Goal: Transaction & Acquisition: Download file/media

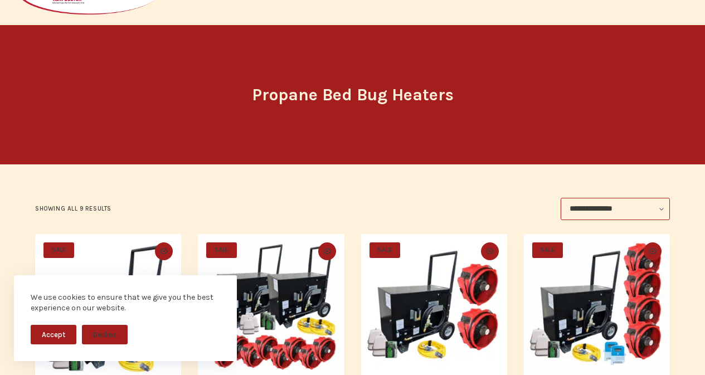
click at [46, 264] on img "Black Widow 800 Propane Bed Bug Heater" at bounding box center [108, 307] width 146 height 146
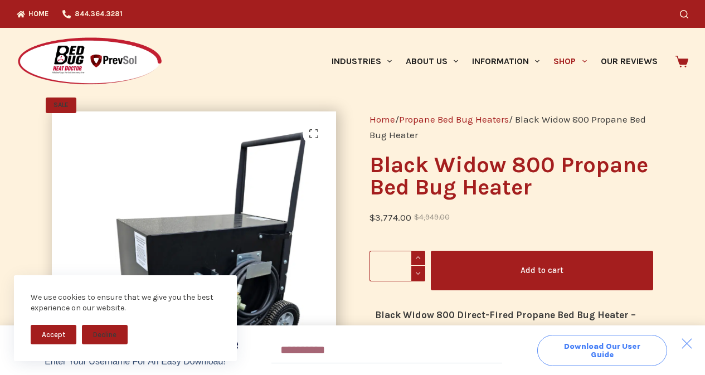
click at [574, 344] on span "Download Our User Guide" at bounding box center [602, 350] width 89 height 16
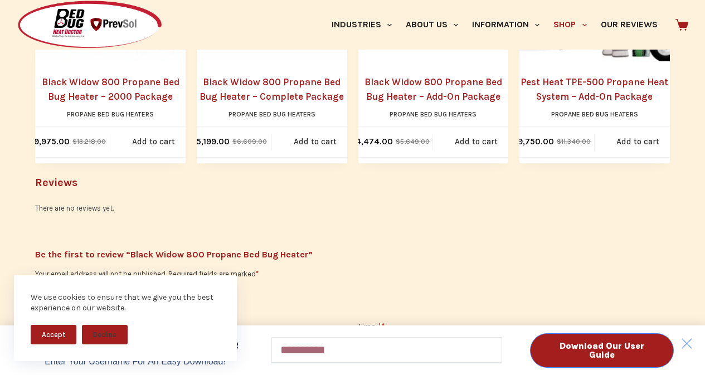
scroll to position [1418, 0]
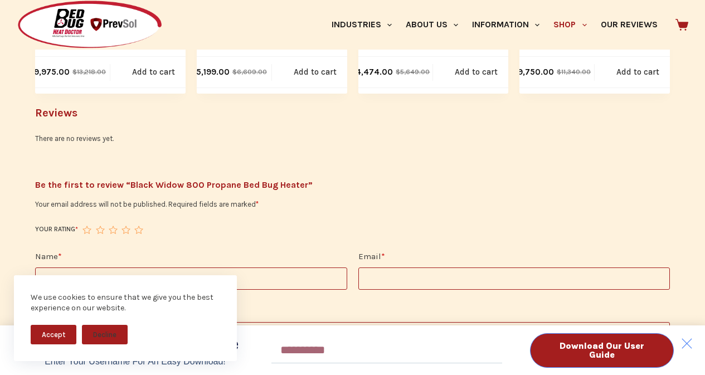
click at [62, 243] on div "Download Our User Guide Enter Your Username for an Easy Download! Email Downloa…" at bounding box center [352, 187] width 705 height 375
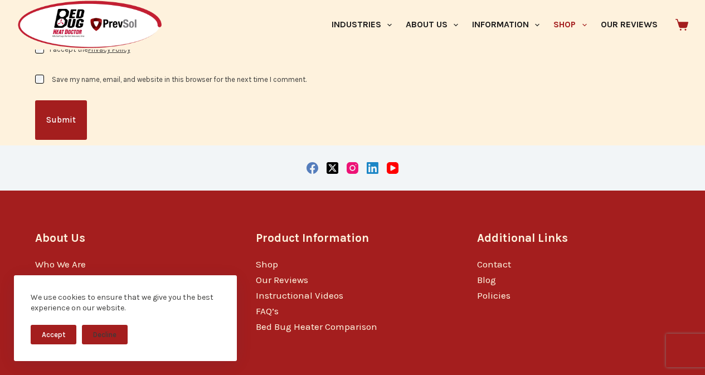
scroll to position [1816, 0]
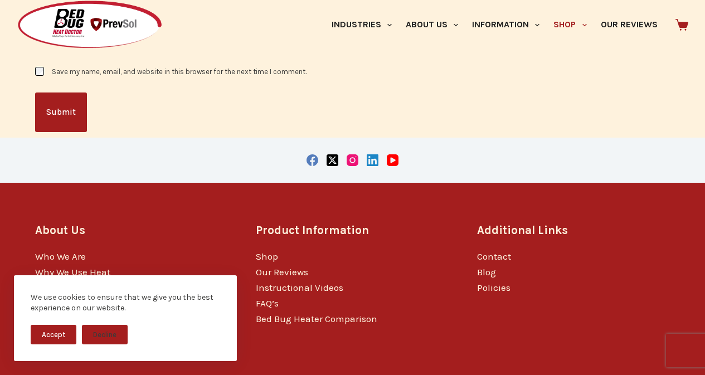
click at [96, 372] on div "We use cookies to ensure that we give you the best experience on our website. A…" at bounding box center [125, 326] width 251 height 100
click at [74, 42] on div at bounding box center [130, 25] width 227 height 50
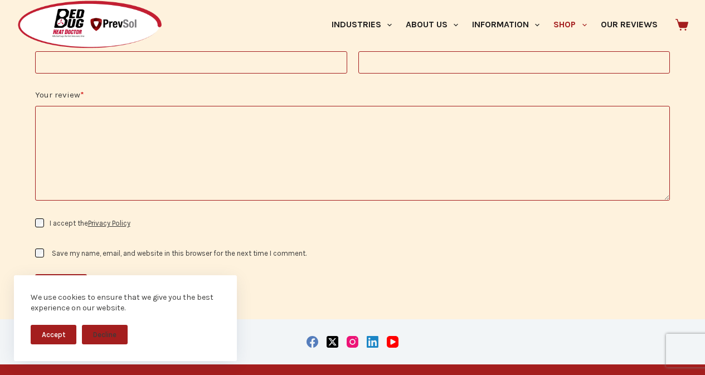
scroll to position [1700, 0]
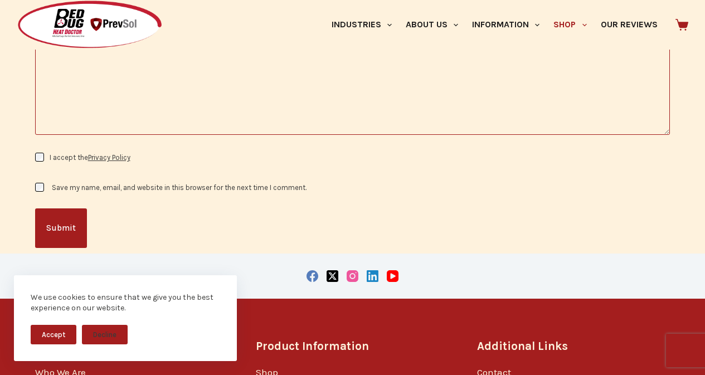
click at [348, 270] on icon "Instagram" at bounding box center [353, 276] width 12 height 12
